Goal: Task Accomplishment & Management: Manage account settings

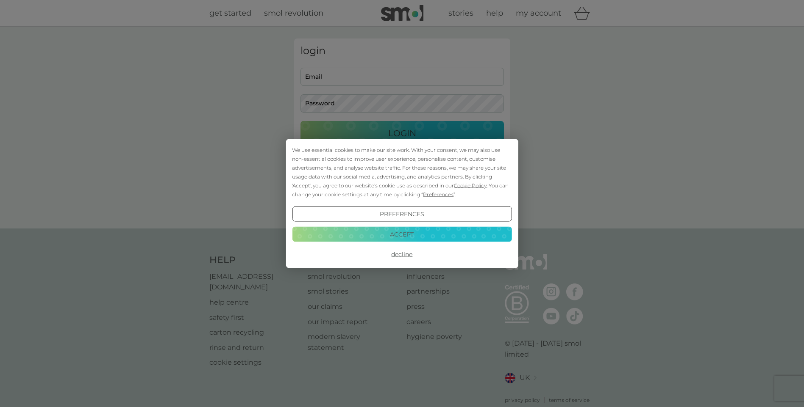
click at [393, 233] on button "Accept" at bounding box center [401, 234] width 219 height 15
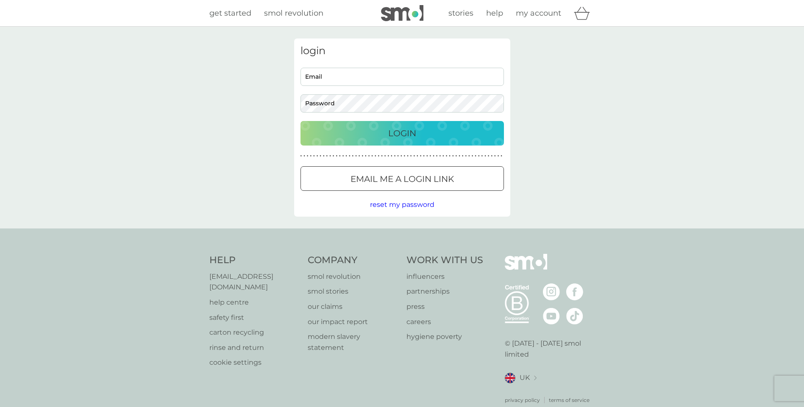
click at [394, 136] on p "Login" at bounding box center [402, 134] width 28 height 14
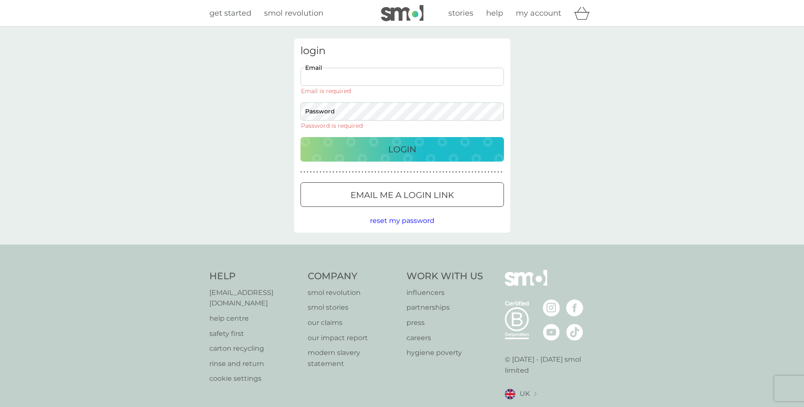
click at [332, 78] on input "Email" at bounding box center [401, 77] width 203 height 18
type input "[PERSON_NAME][EMAIL_ADDRESS][DOMAIN_NAME]"
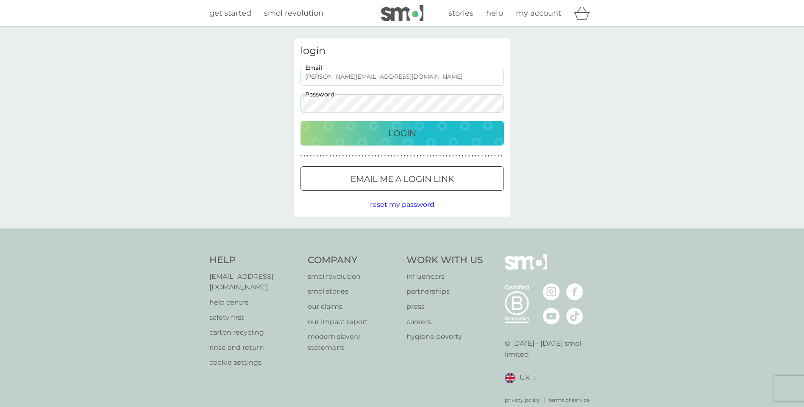
click at [421, 128] on div "Login" at bounding box center [402, 134] width 186 height 14
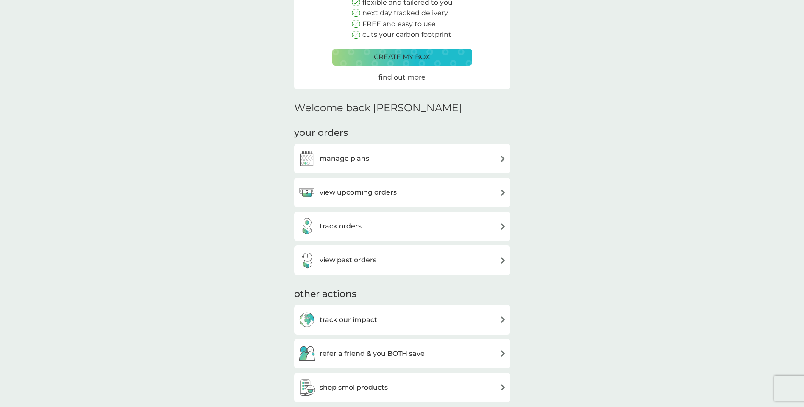
scroll to position [127, 0]
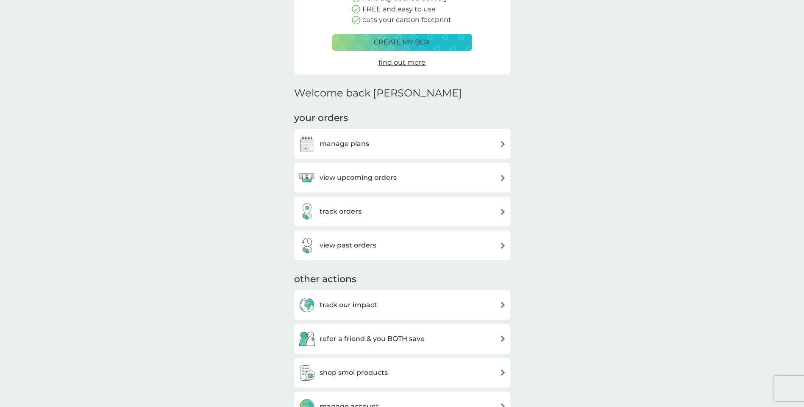
click at [495, 145] on div "manage plans" at bounding box center [402, 144] width 208 height 17
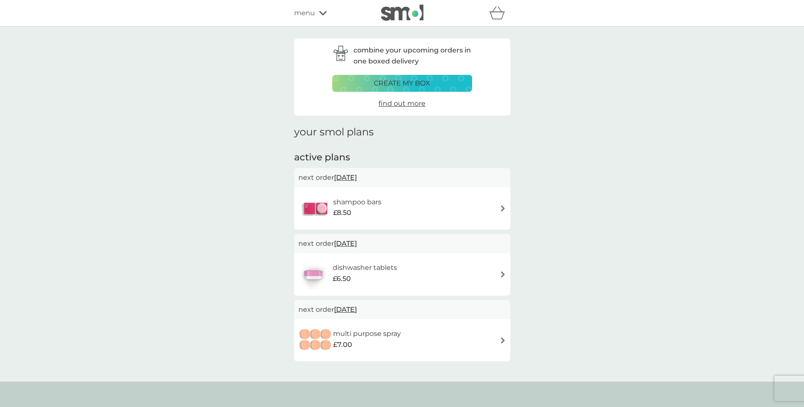
click at [407, 202] on div "shampoo bars £8.50" at bounding box center [402, 209] width 208 height 30
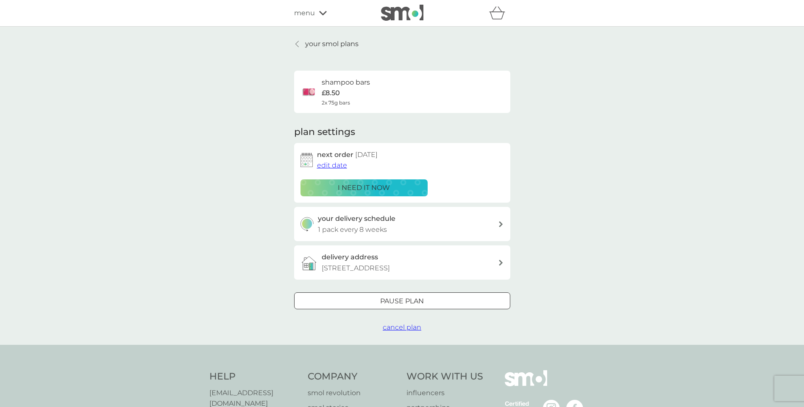
click at [331, 168] on span "edit date" at bounding box center [332, 165] width 30 height 8
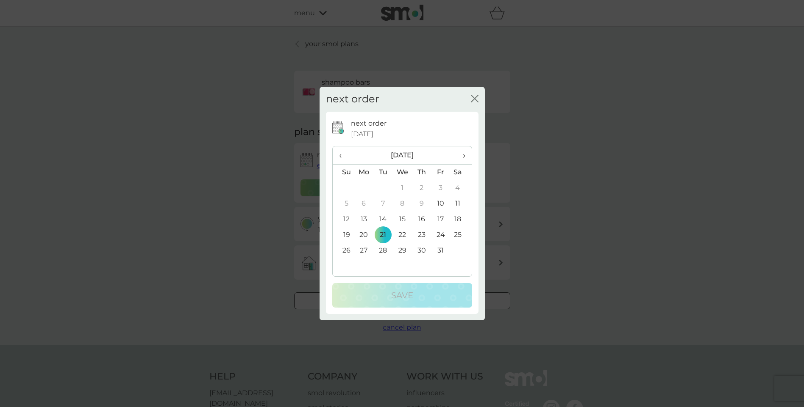
click at [464, 157] on span "›" at bounding box center [460, 156] width 8 height 18
click at [345, 213] on td "11" at bounding box center [343, 220] width 22 height 16
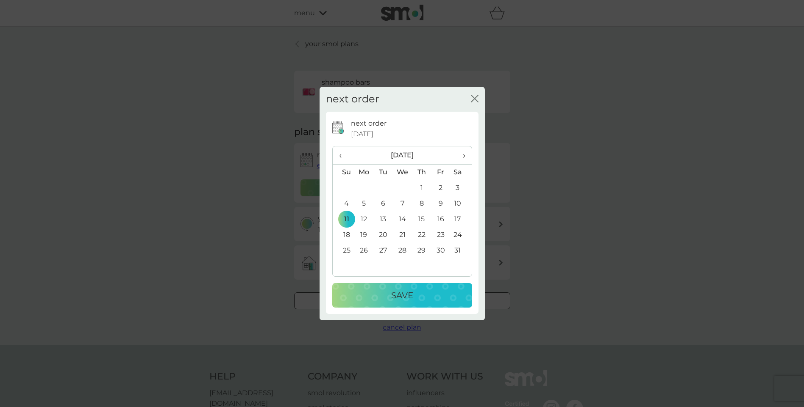
click at [385, 289] on div "Save" at bounding box center [402, 296] width 123 height 14
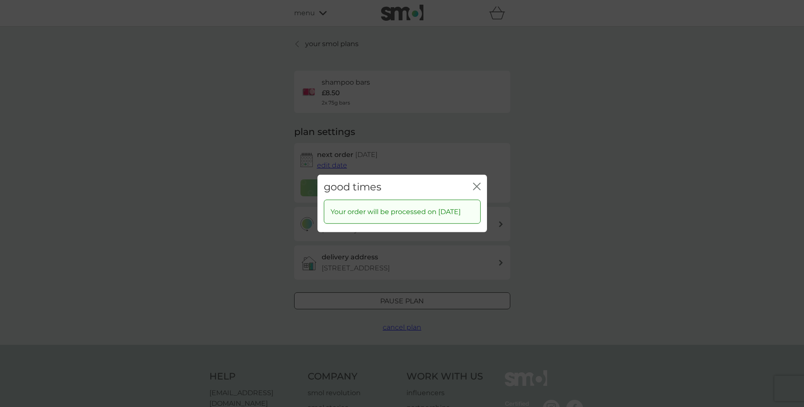
click at [477, 183] on icon "close" at bounding box center [477, 187] width 8 height 8
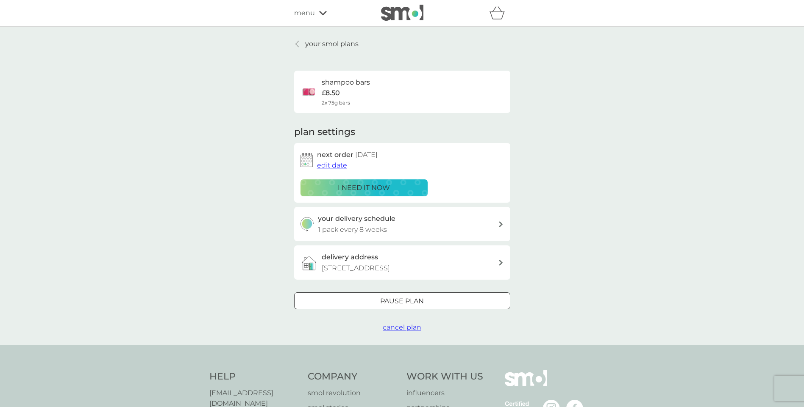
click at [298, 41] on icon at bounding box center [296, 44] width 3 height 7
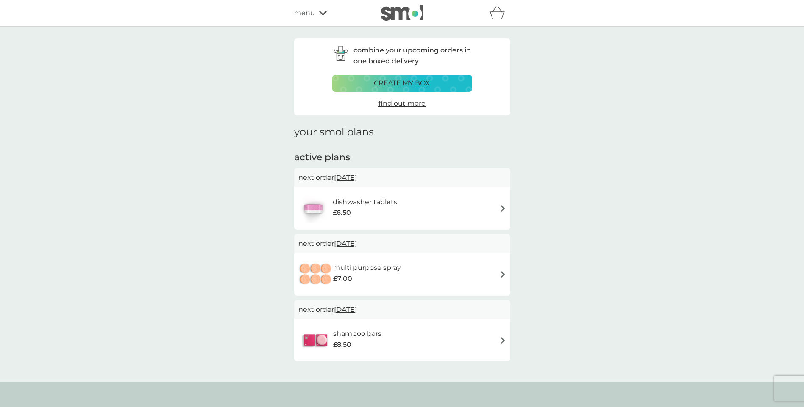
click at [350, 268] on h6 "multi purpose spray" at bounding box center [367, 268] width 68 height 11
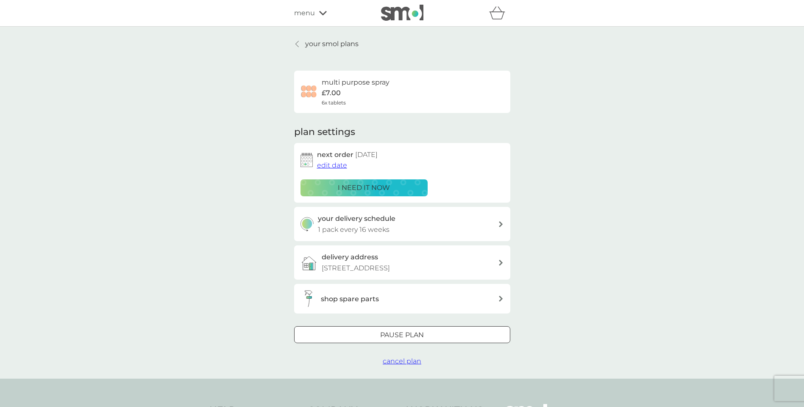
click at [358, 230] on p "1 pack every 16 weeks" at bounding box center [354, 229] width 72 height 11
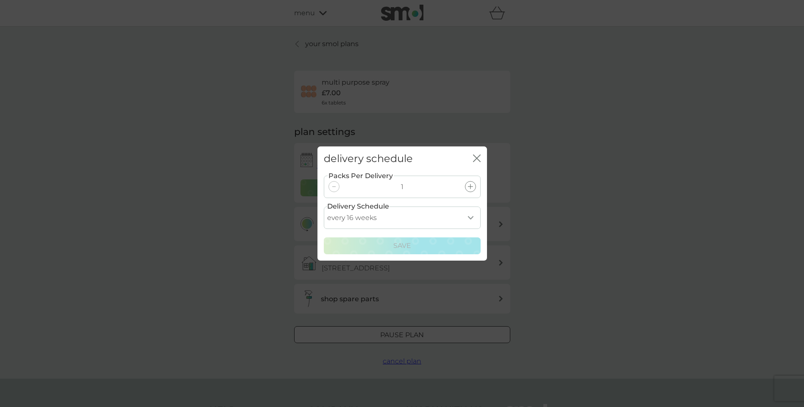
click at [472, 221] on select "every 1 week every 2 weeks every 3 weeks every 4 weeks every 5 weeks every 6 we…" at bounding box center [402, 218] width 157 height 22
select select "140"
click at [324, 207] on select "every 1 week every 2 weeks every 3 weeks every 4 weeks every 5 weeks every 6 we…" at bounding box center [402, 218] width 157 height 22
click at [391, 248] on div "Save" at bounding box center [402, 246] width 146 height 11
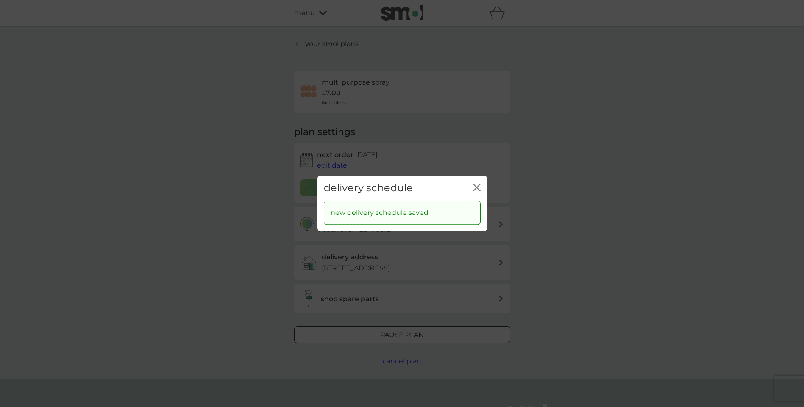
click at [477, 188] on icon "close" at bounding box center [477, 188] width 8 height 8
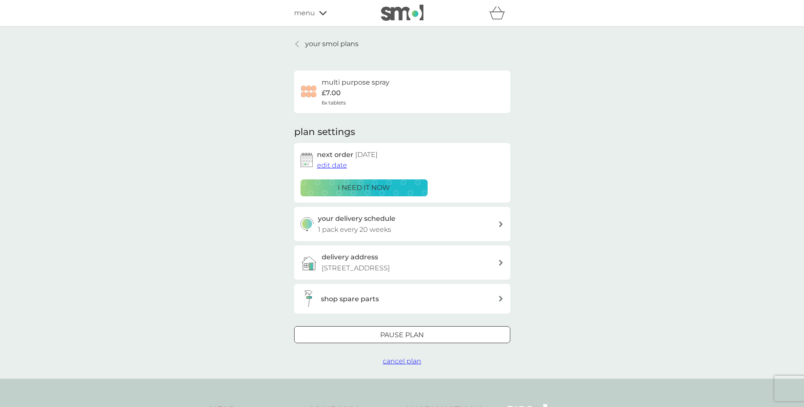
click at [336, 167] on span "edit date" at bounding box center [332, 165] width 30 height 8
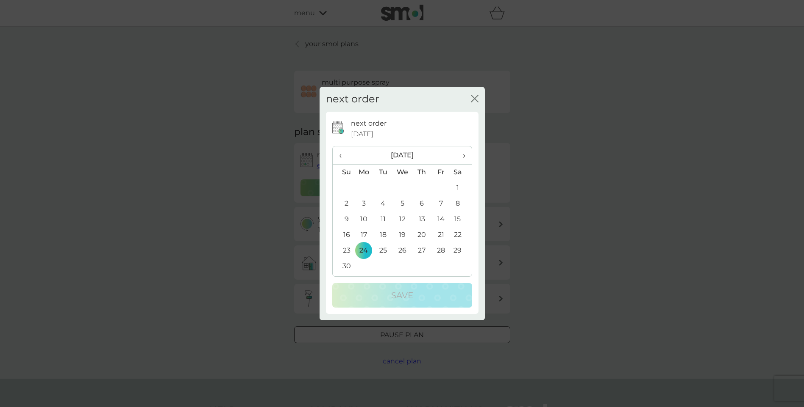
click at [467, 156] on th "›" at bounding box center [460, 156] width 21 height 18
click at [347, 220] on td "11" at bounding box center [343, 220] width 22 height 16
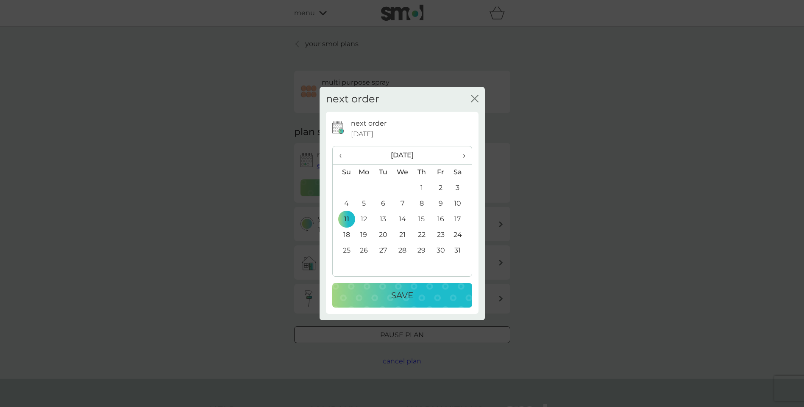
click at [382, 289] on div "Save" at bounding box center [402, 296] width 123 height 14
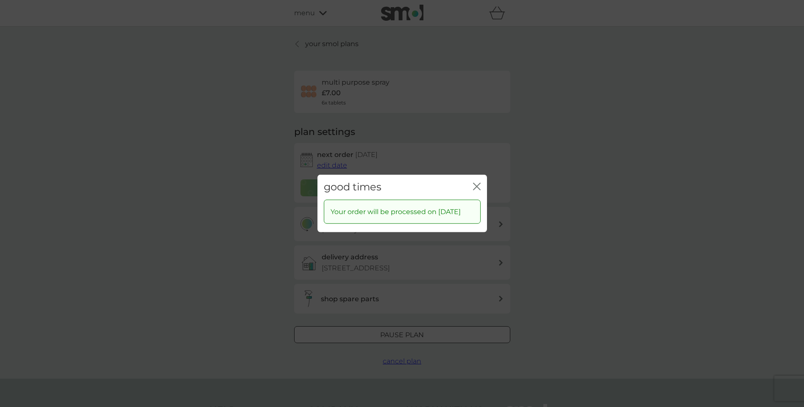
click at [477, 183] on icon "close" at bounding box center [478, 186] width 3 height 7
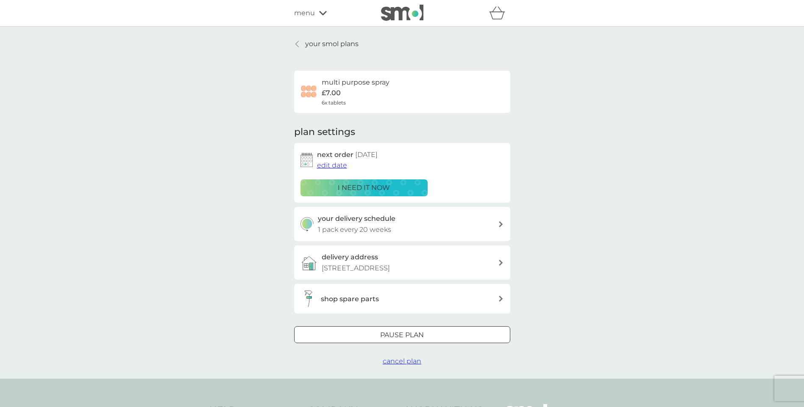
click at [310, 45] on p "your smol plans" at bounding box center [331, 44] width 53 height 11
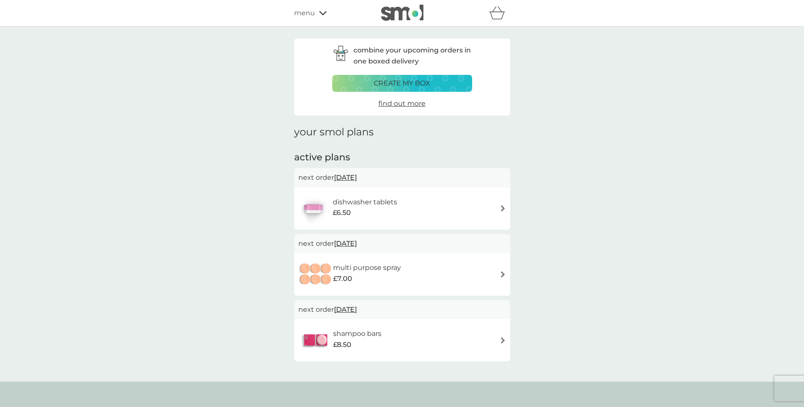
click at [379, 204] on h6 "dishwasher tablets" at bounding box center [364, 202] width 64 height 11
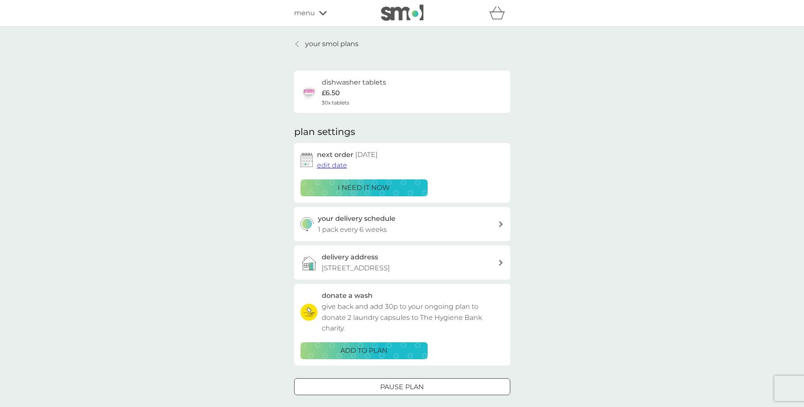
click at [339, 166] on span "edit date" at bounding box center [332, 165] width 30 height 8
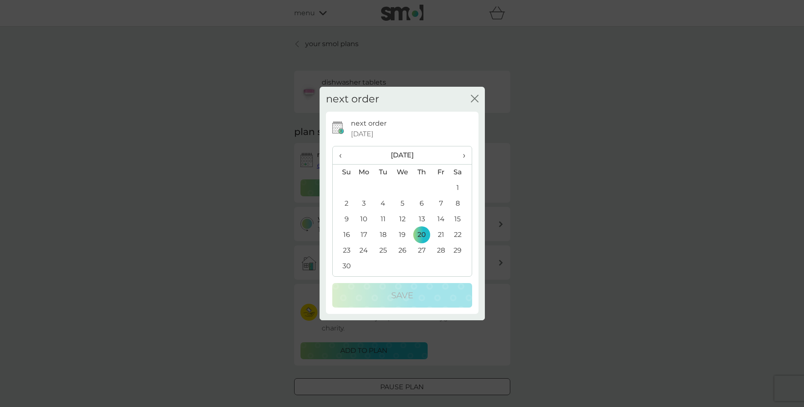
click at [462, 155] on span "›" at bounding box center [460, 156] width 8 height 18
drag, startPoint x: 338, startPoint y: 155, endPoint x: 337, endPoint y: 169, distance: 14.5
click at [337, 155] on th "‹" at bounding box center [343, 156] width 22 height 18
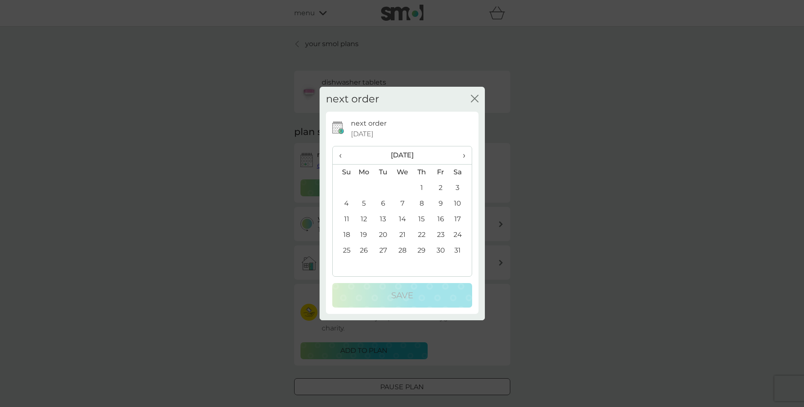
click at [346, 216] on td "11" at bounding box center [343, 220] width 22 height 16
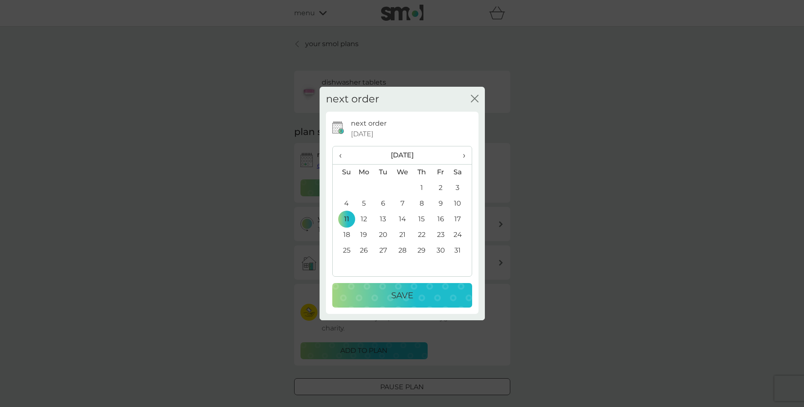
click at [387, 300] on div "Save" at bounding box center [402, 296] width 123 height 14
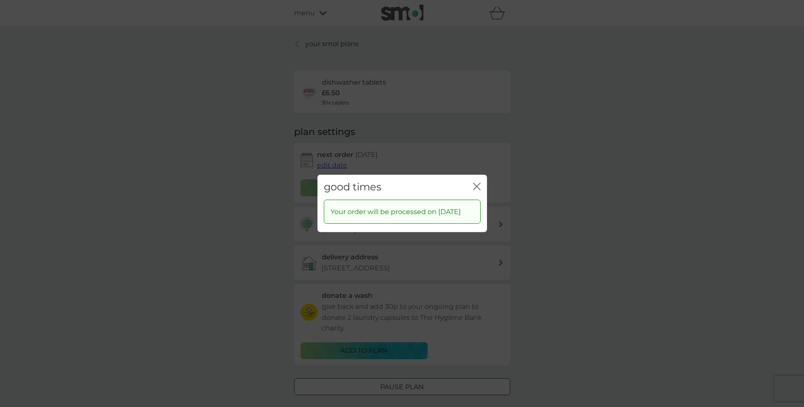
click at [476, 183] on icon "close" at bounding box center [474, 186] width 3 height 7
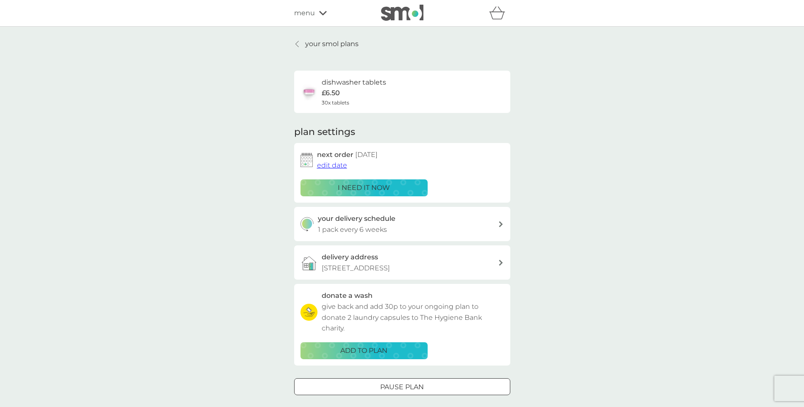
click at [327, 44] on p "your smol plans" at bounding box center [331, 44] width 53 height 11
